Goal: Task Accomplishment & Management: Manage account settings

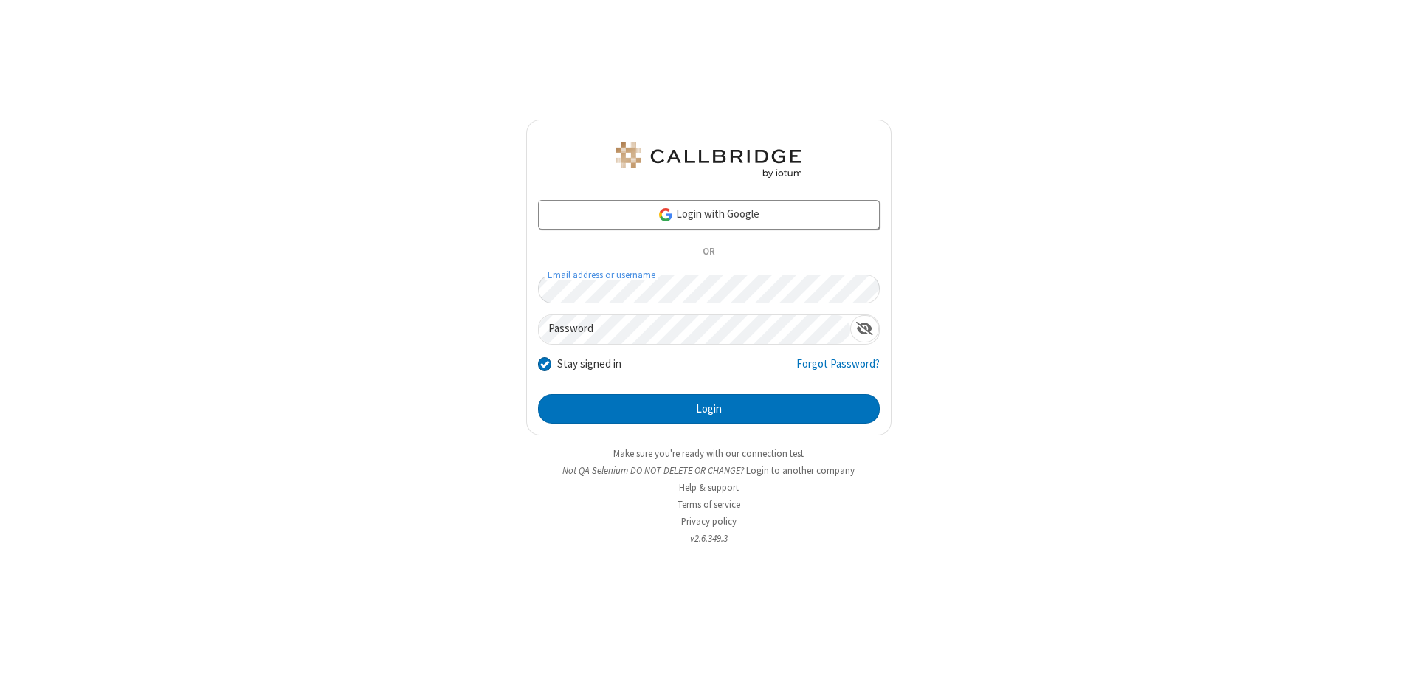
click at [544, 363] on input "Stay signed in" at bounding box center [545, 363] width 14 height 15
checkbox input "false"
click at [709, 409] on button "Login" at bounding box center [709, 409] width 342 height 30
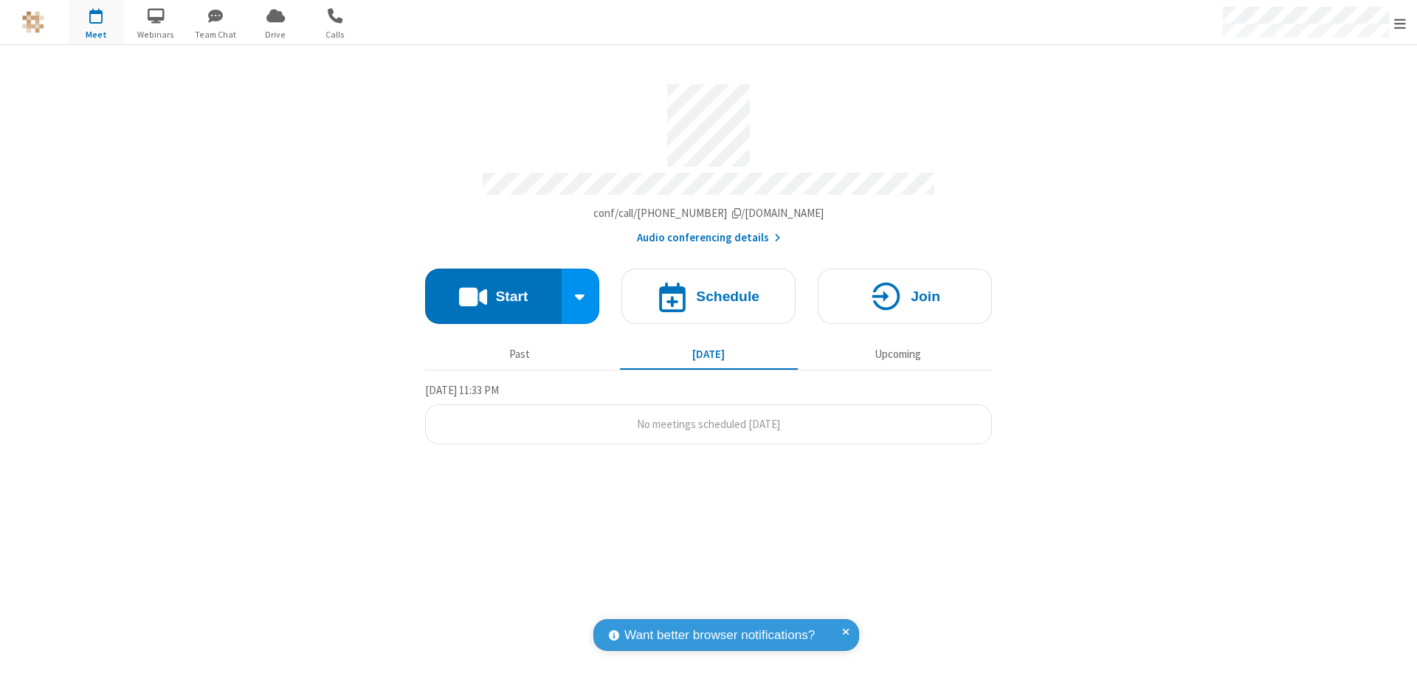
click at [1400, 22] on span "Open menu" at bounding box center [1400, 23] width 12 height 15
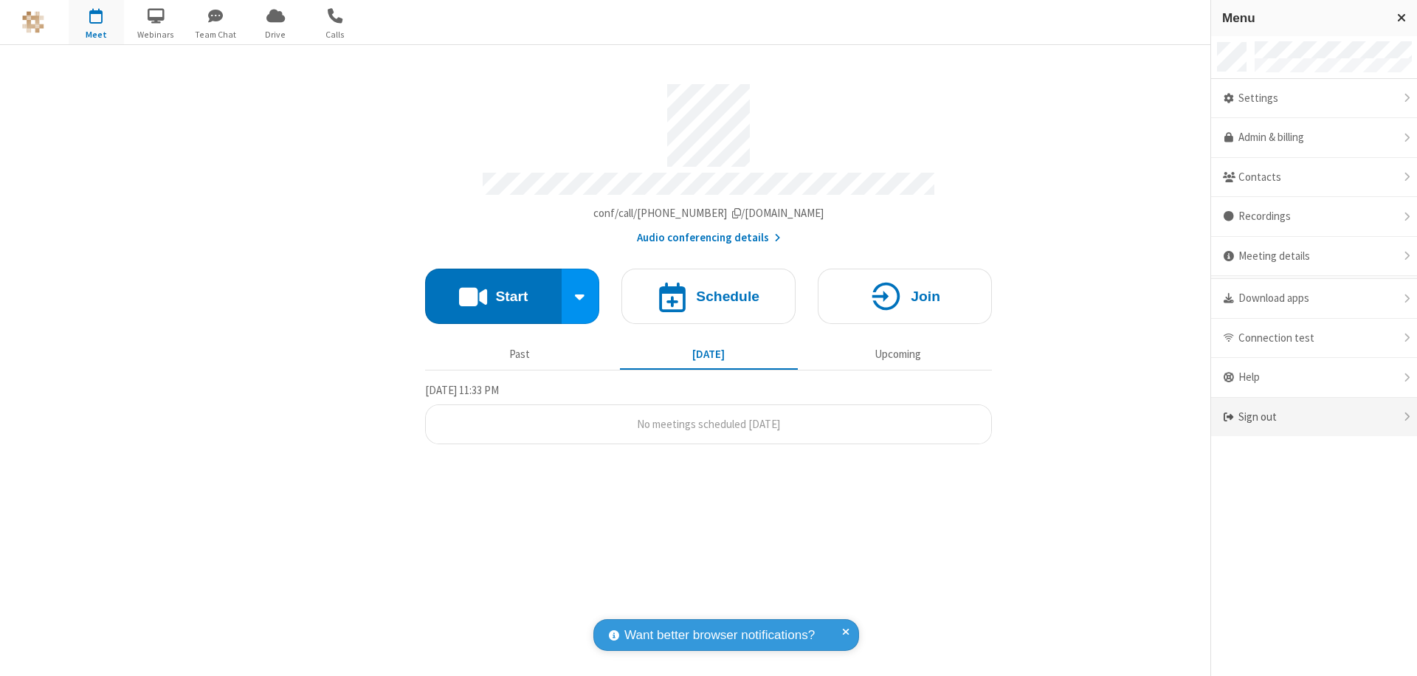
click at [1314, 417] on div "Sign out" at bounding box center [1314, 417] width 206 height 39
